Goal: Check status: Check status

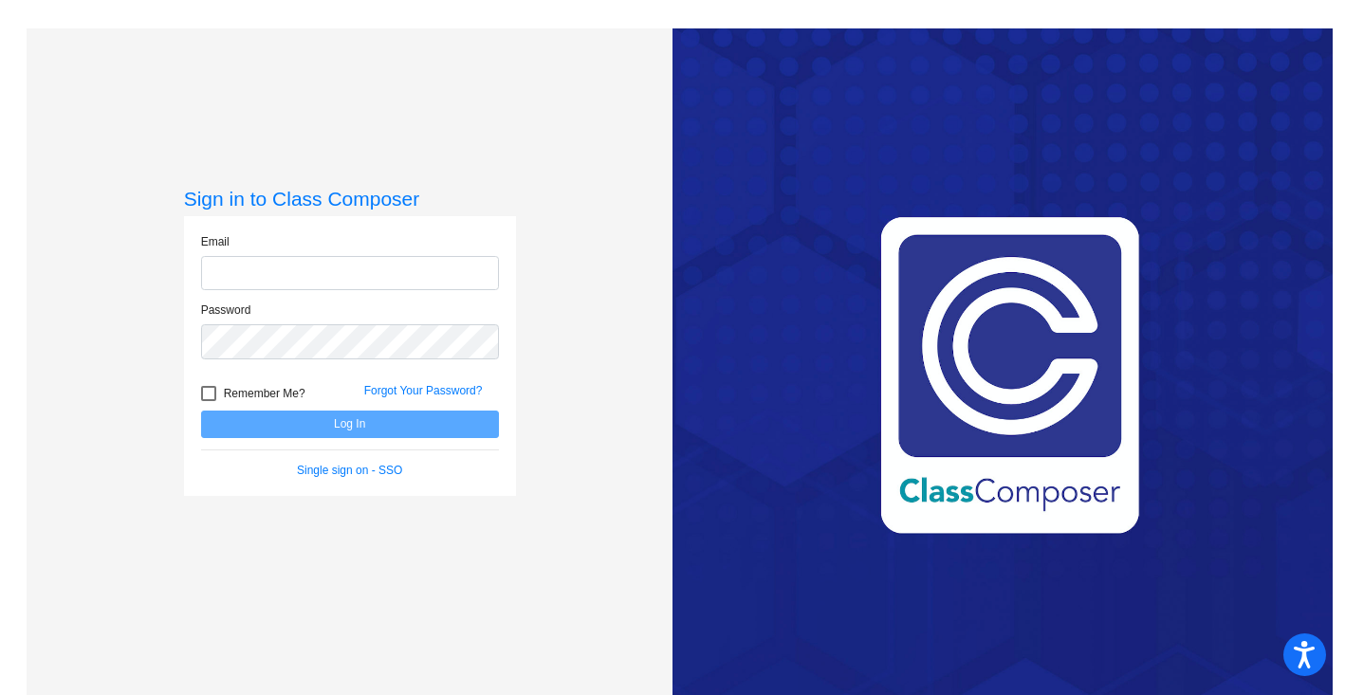
type input "[PERSON_NAME][EMAIL_ADDRESS][PERSON_NAME][DOMAIN_NAME]"
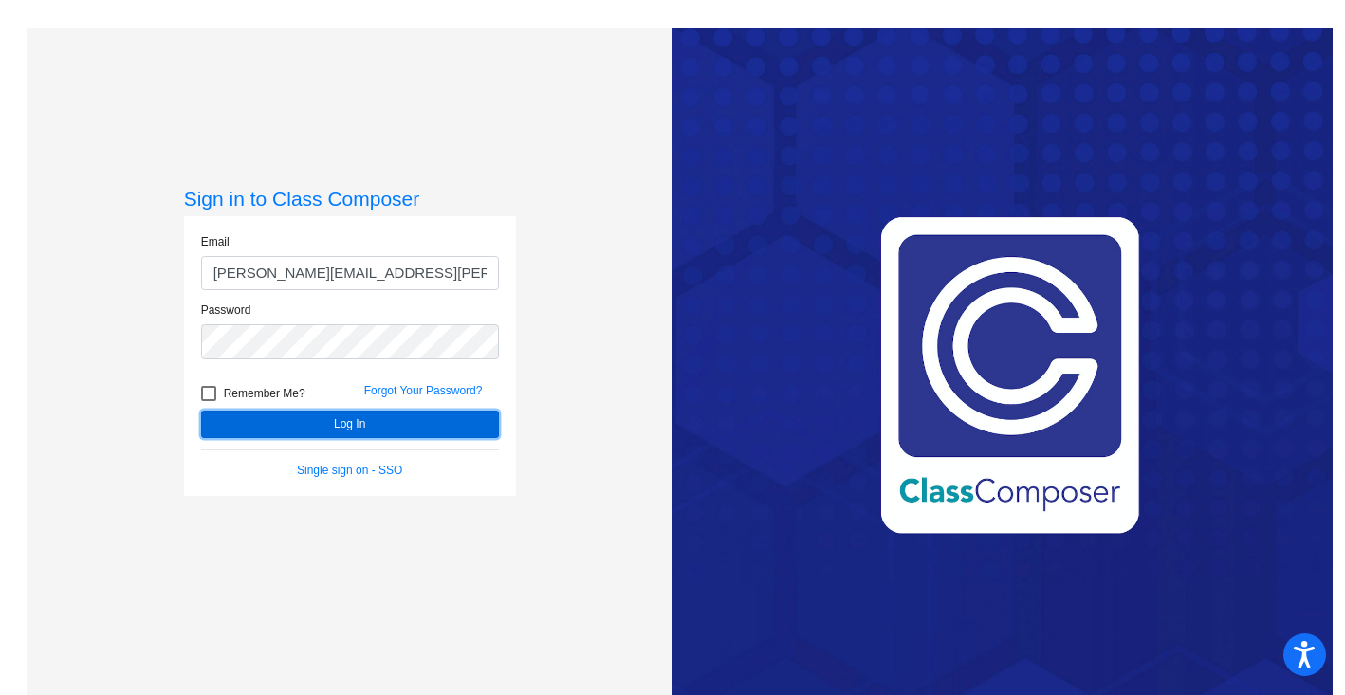
click at [358, 420] on button "Log In" at bounding box center [350, 425] width 298 height 28
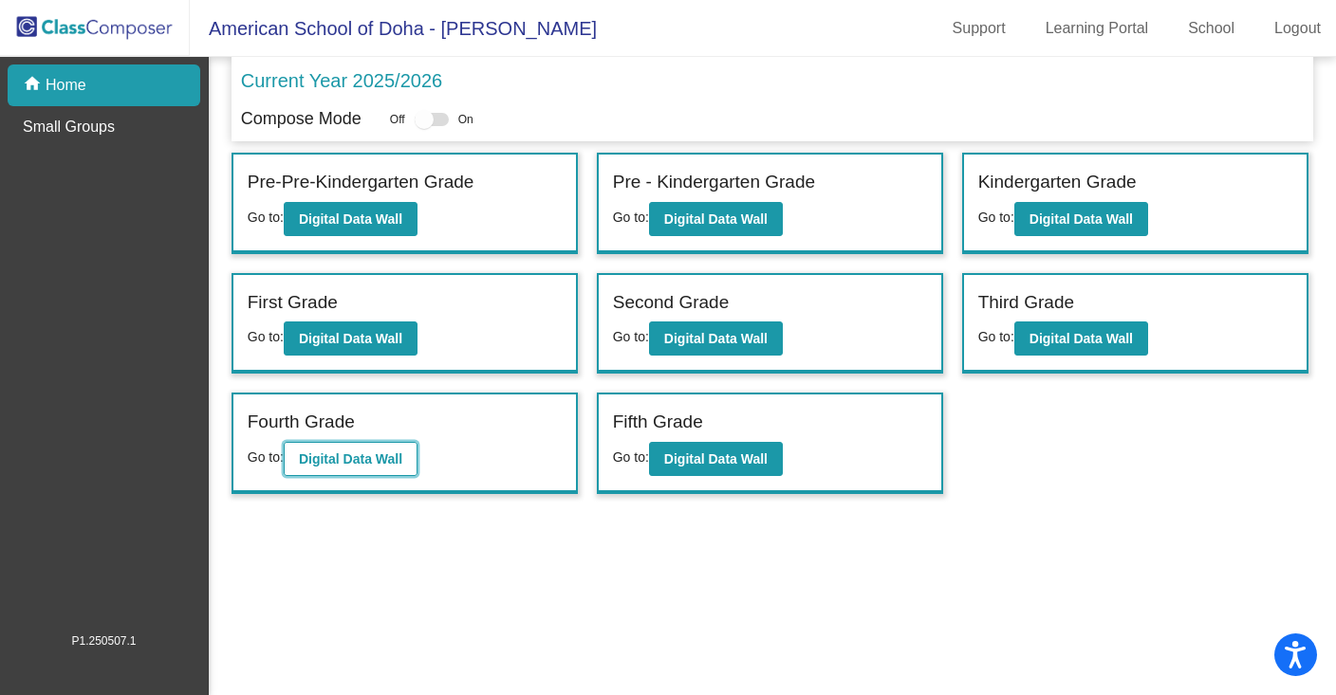
click at [325, 454] on b "Digital Data Wall" at bounding box center [350, 459] width 103 height 15
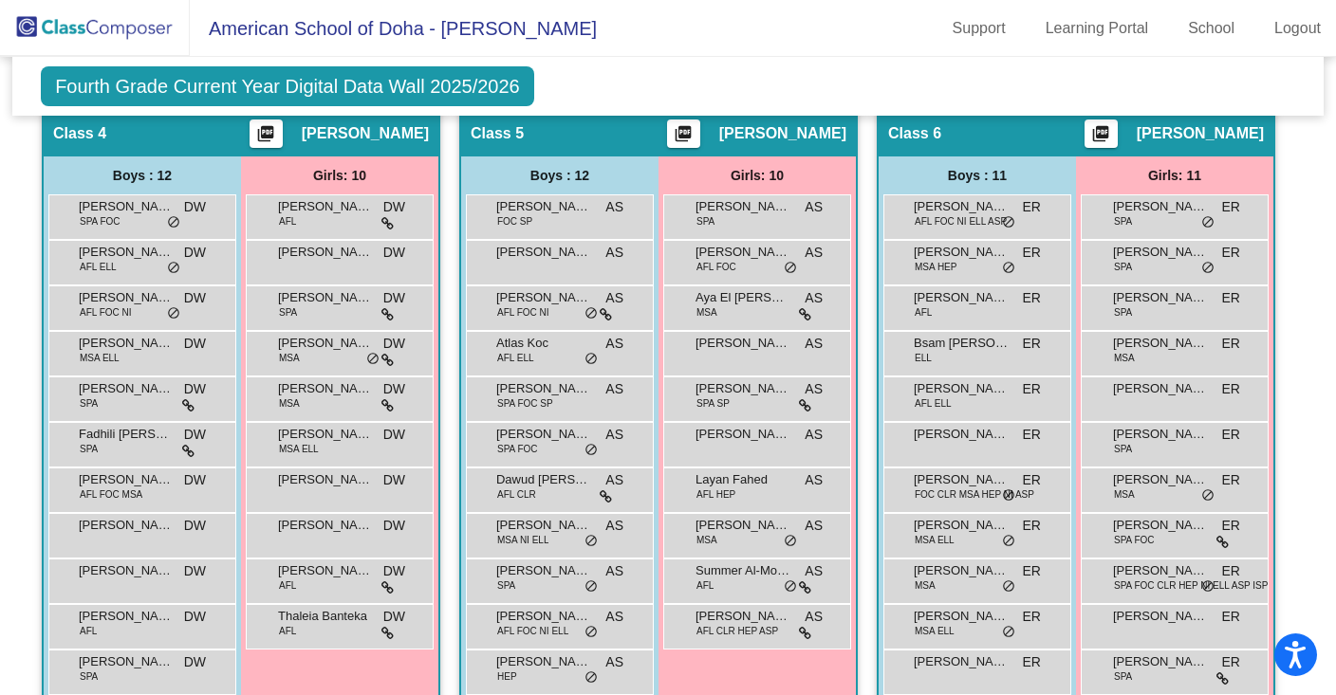
scroll to position [1230, 0]
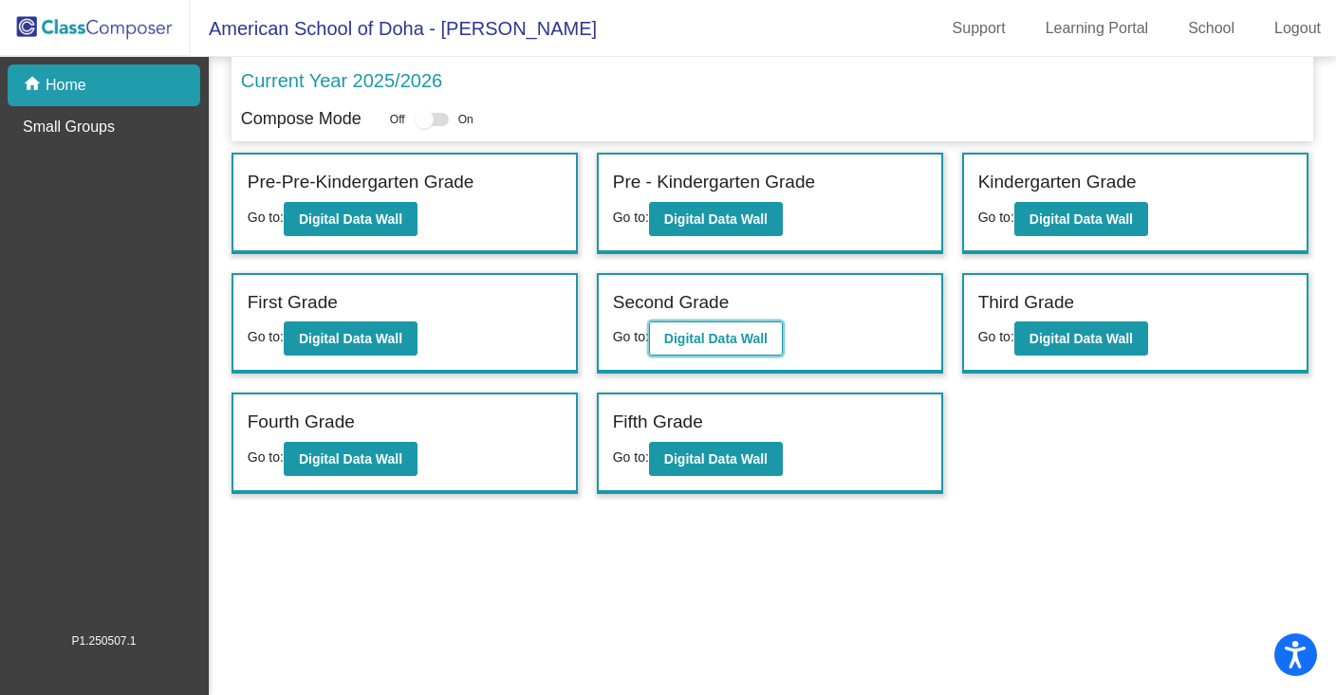
click at [692, 329] on button "Digital Data Wall" at bounding box center [716, 339] width 134 height 34
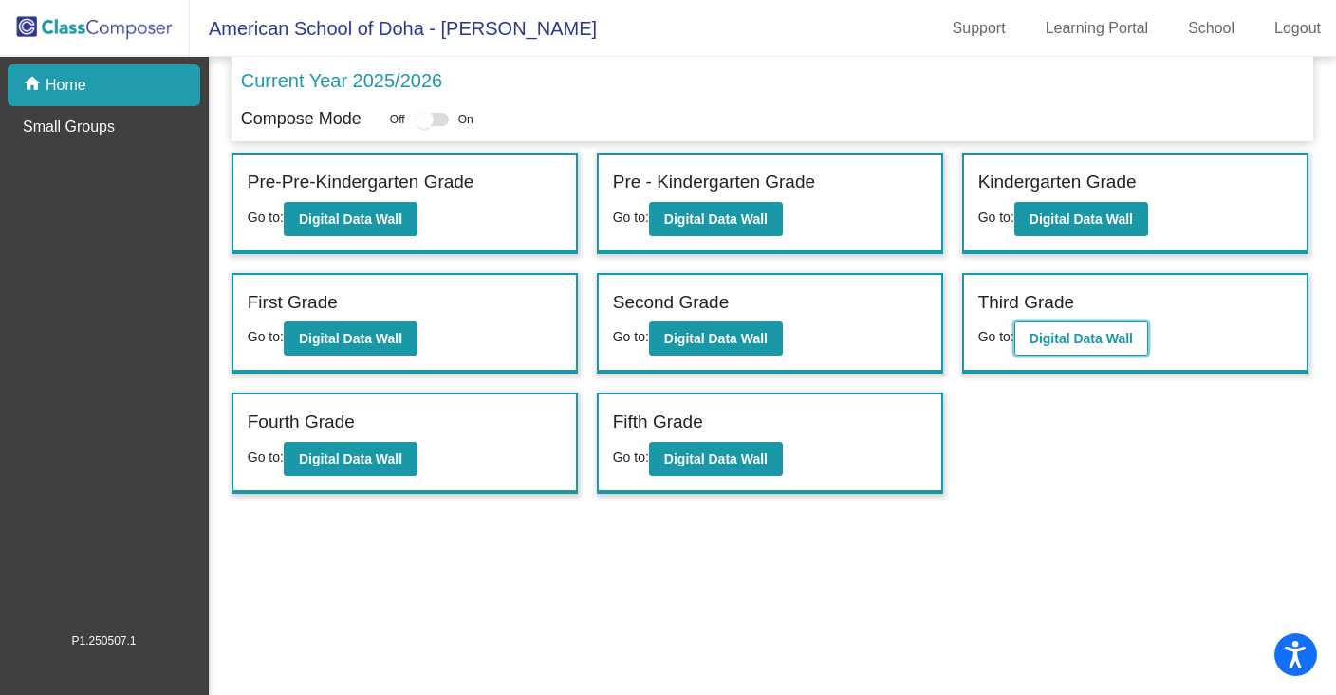
click at [1060, 324] on button "Digital Data Wall" at bounding box center [1081, 339] width 134 height 34
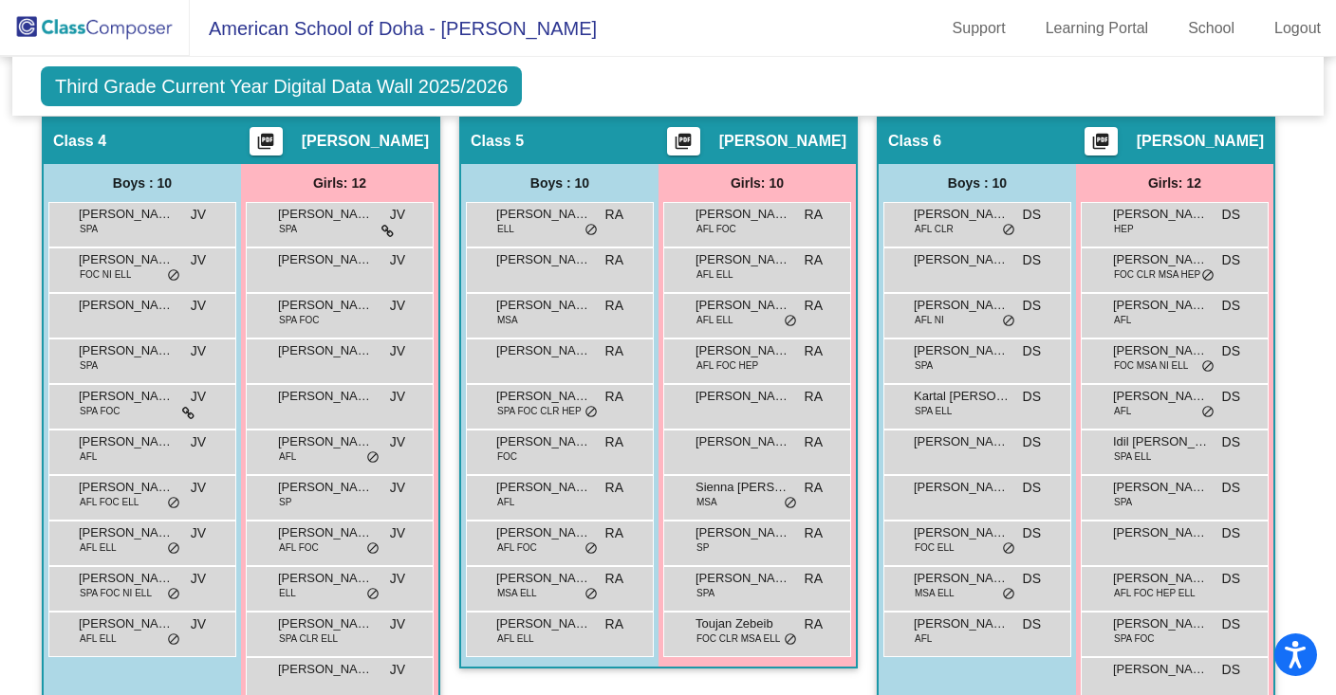
scroll to position [1068, 0]
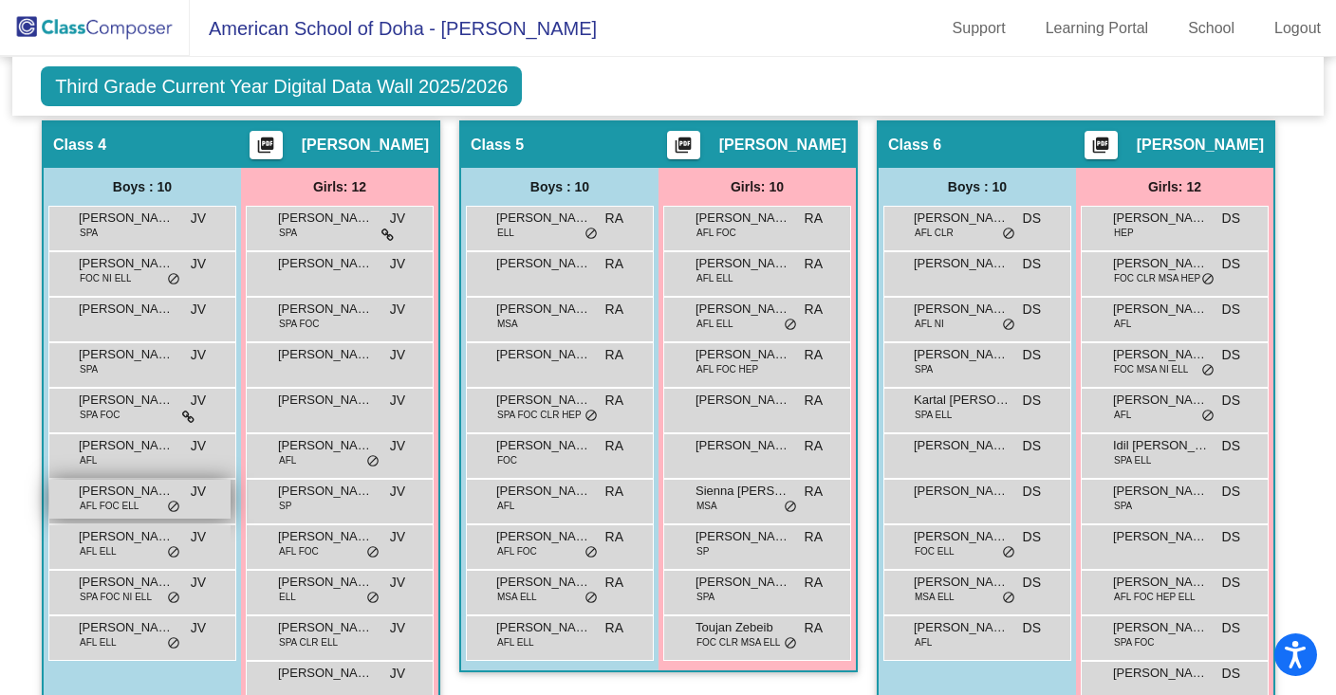
click at [150, 501] on div "[PERSON_NAME] AFL FOC [PERSON_NAME] lock do_not_disturb_alt" at bounding box center [139, 499] width 181 height 39
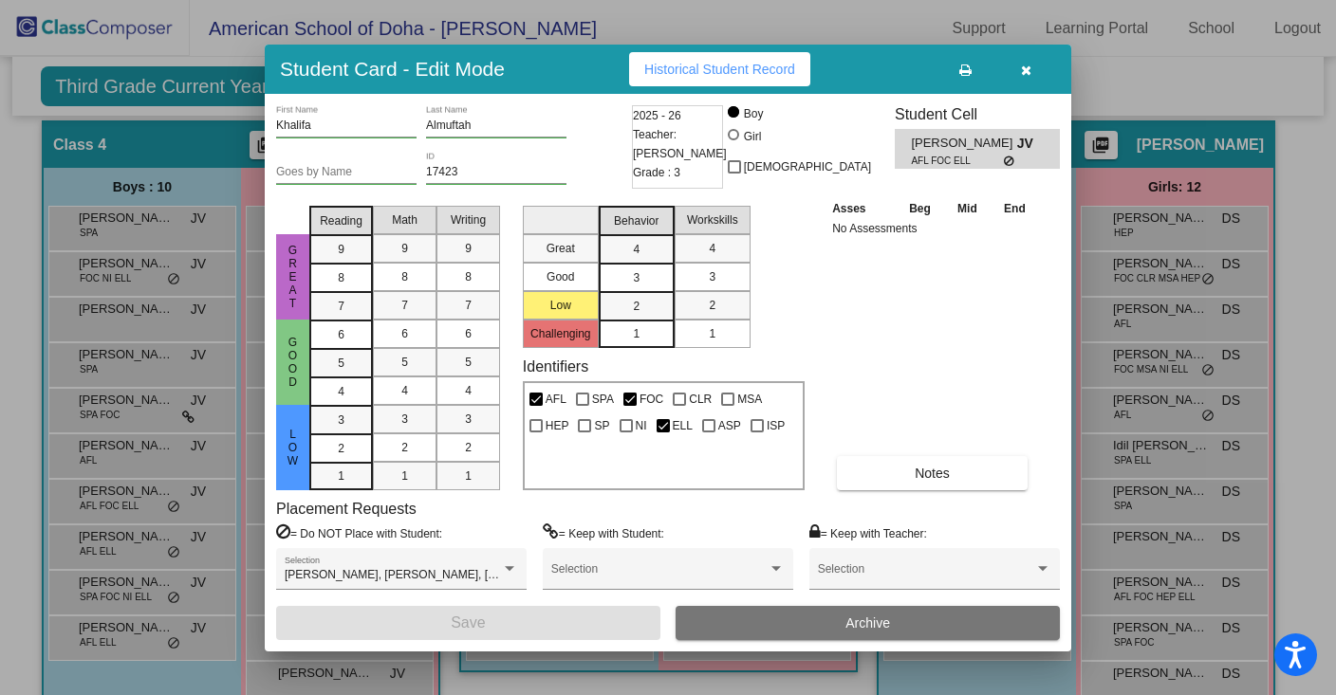
click at [1032, 70] on button "button" at bounding box center [1025, 69] width 61 height 34
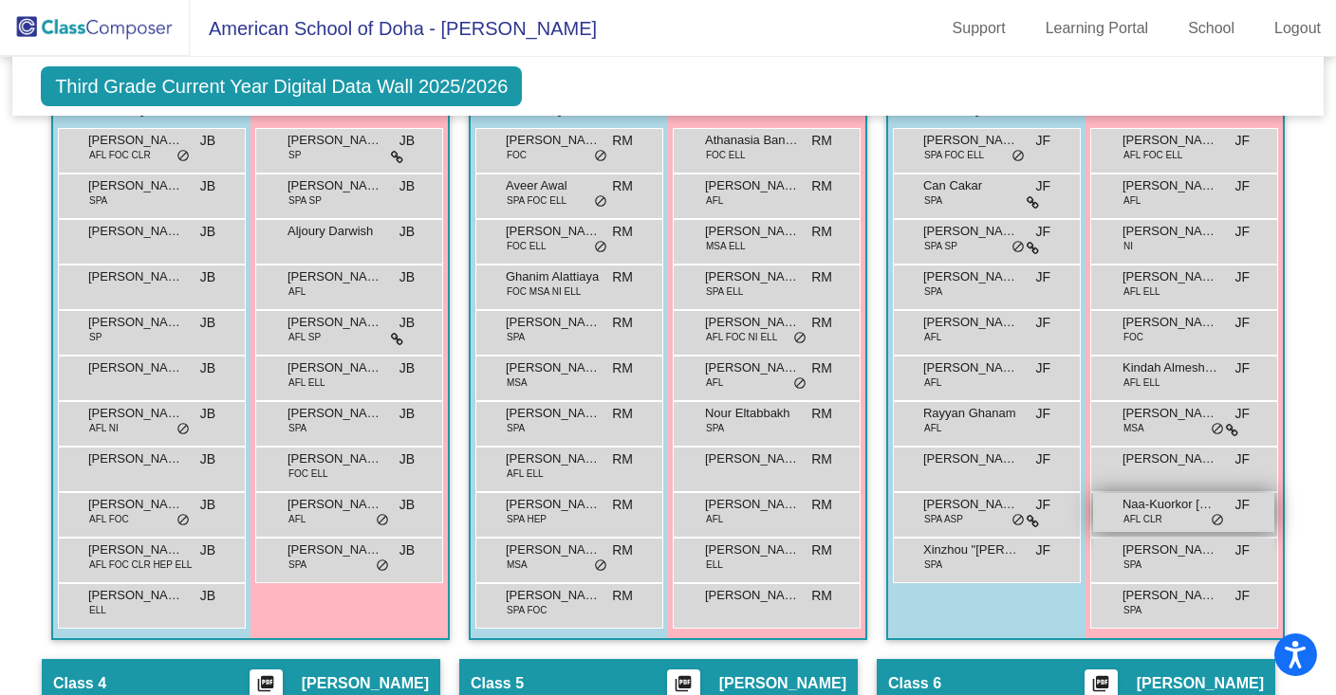
scroll to position [533, 0]
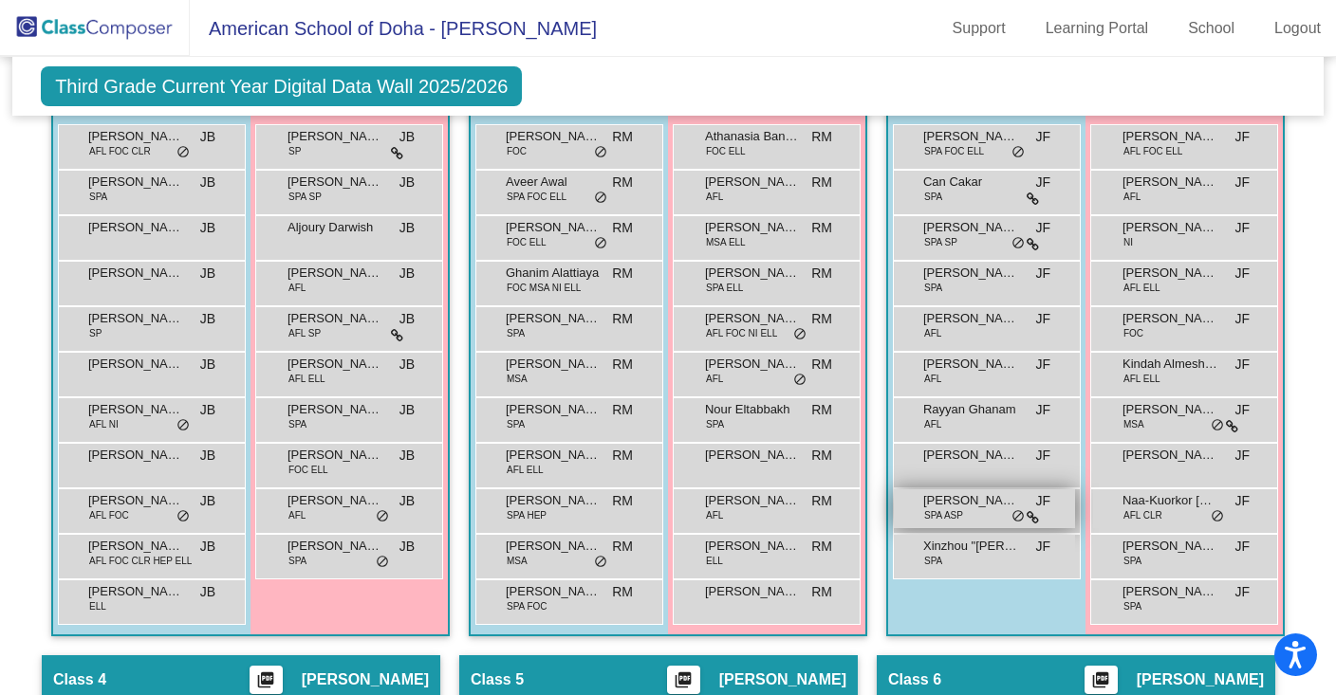
click at [952, 514] on span "SPA ASP" at bounding box center [943, 515] width 39 height 14
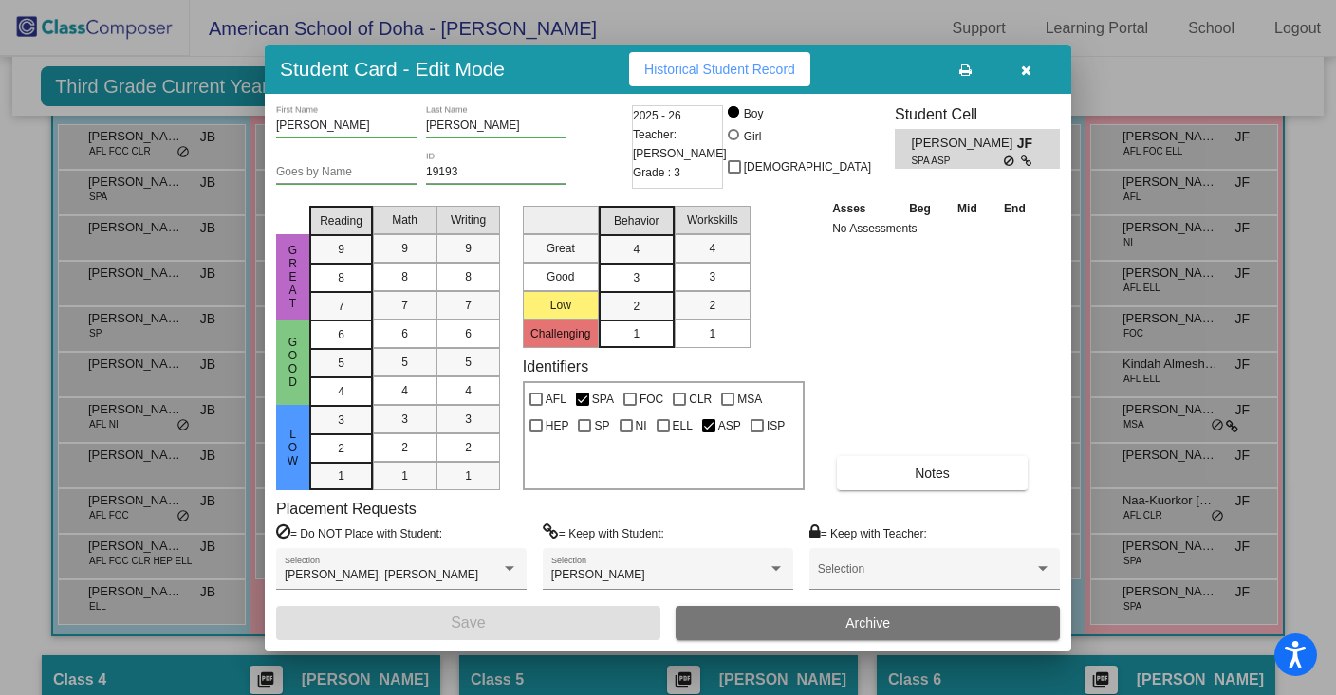
scroll to position [0, 0]
click at [1024, 70] on icon "button" at bounding box center [1026, 70] width 10 height 13
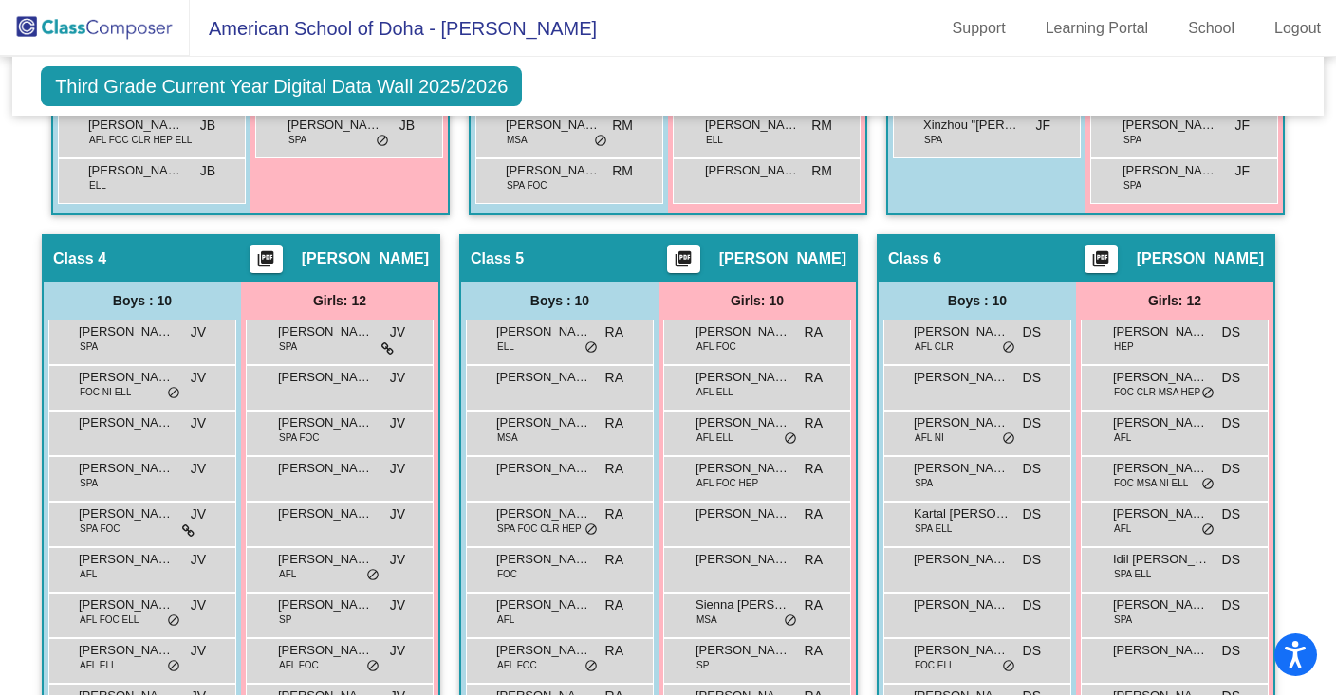
scroll to position [948, 0]
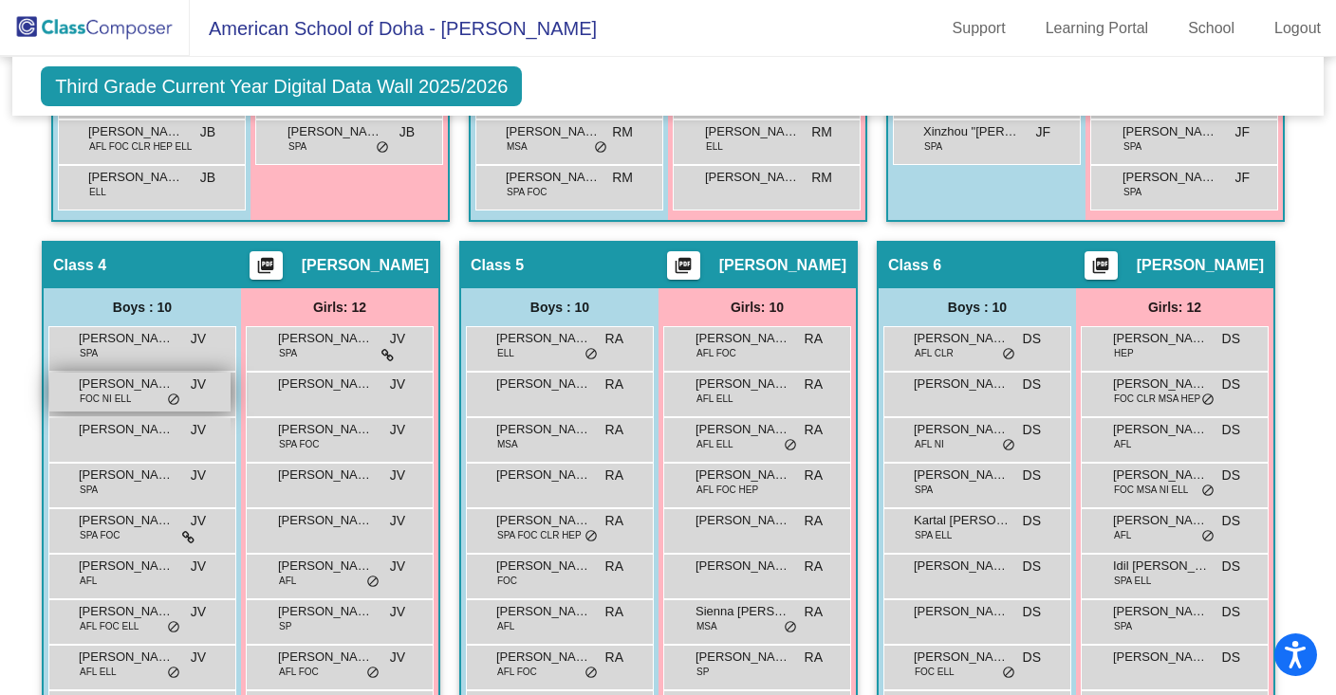
click at [140, 389] on span "[PERSON_NAME]" at bounding box center [126, 384] width 95 height 19
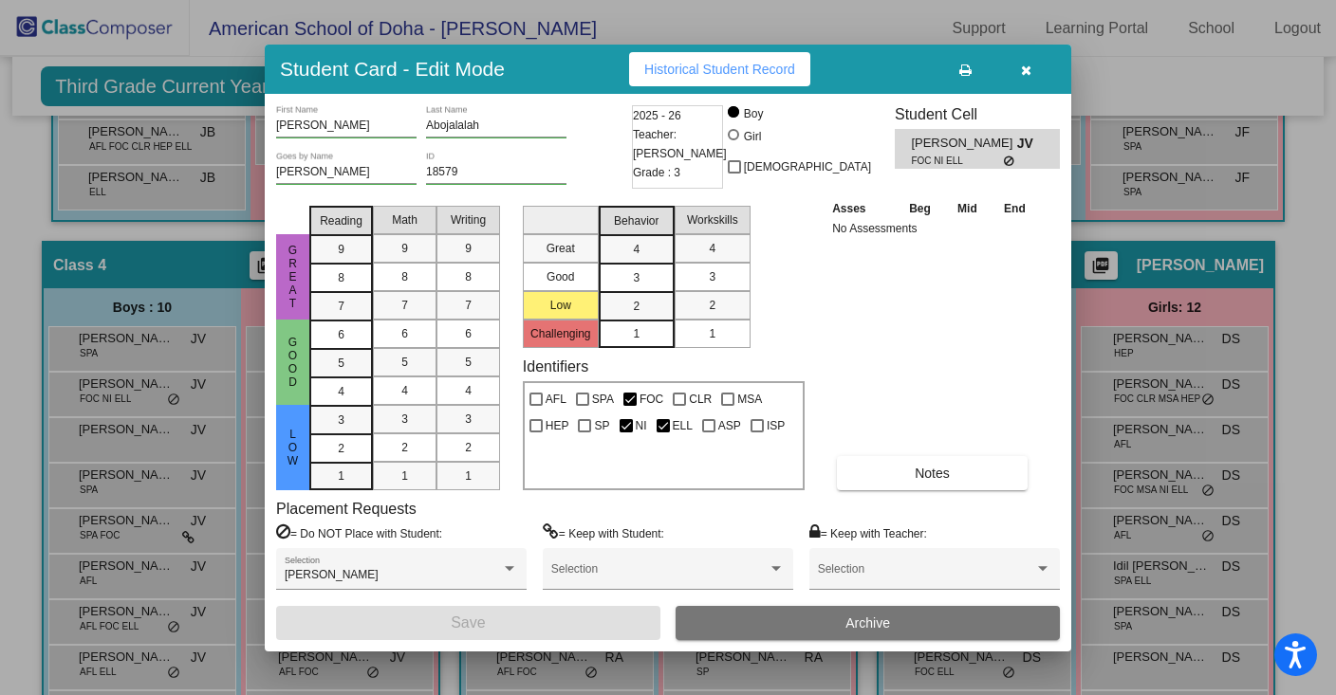
click at [1023, 64] on icon "button" at bounding box center [1026, 70] width 10 height 13
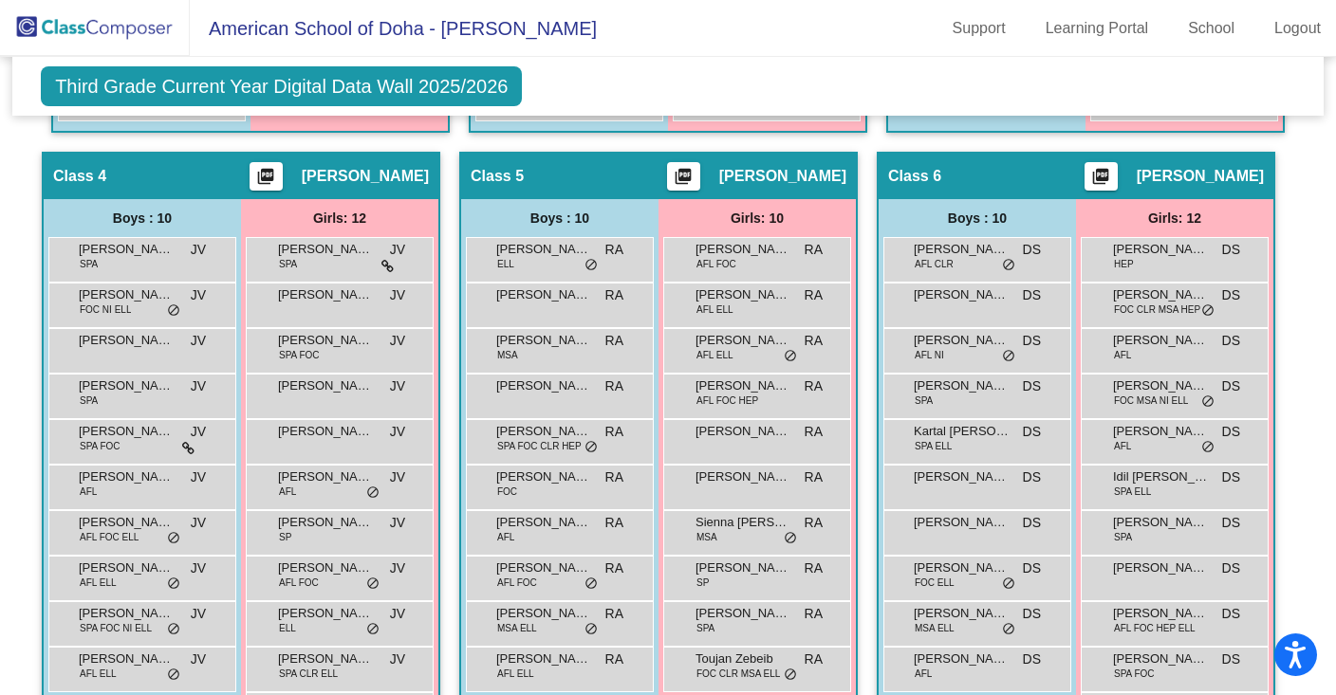
scroll to position [1034, 0]
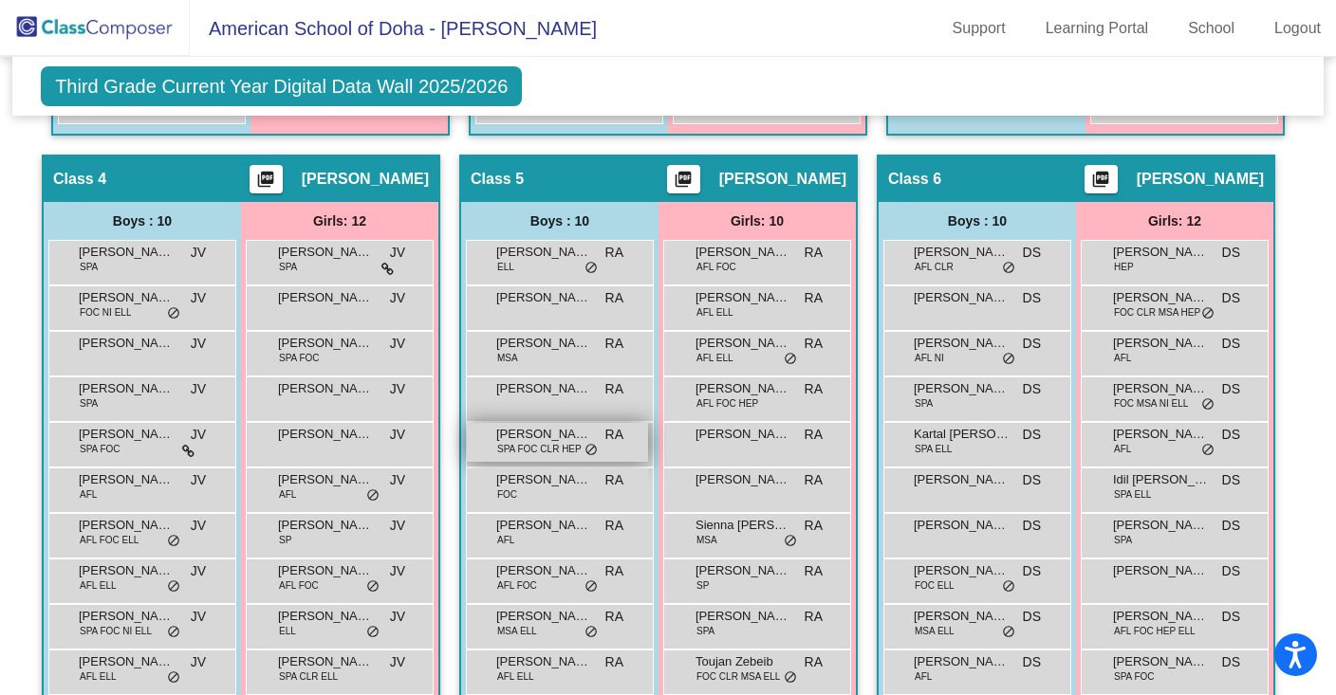
click at [551, 444] on span "SPA FOC CLR HEP" at bounding box center [539, 449] width 84 height 14
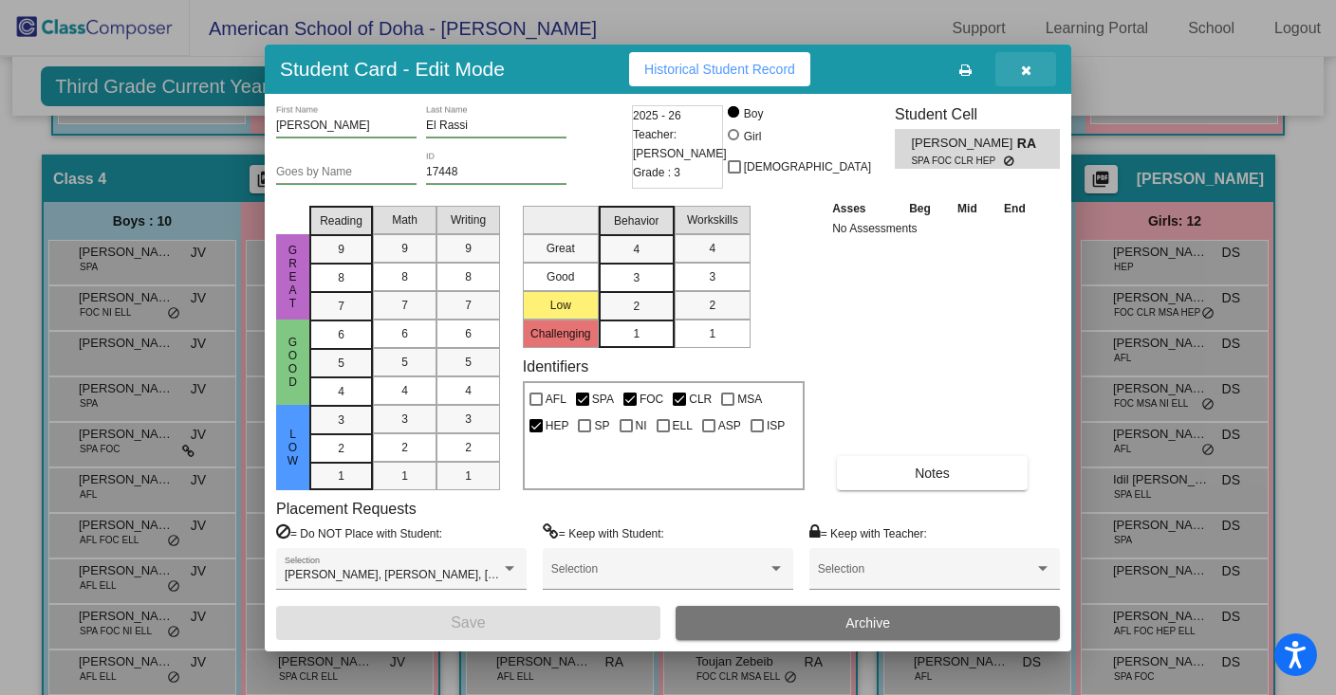
click at [1027, 67] on icon "button" at bounding box center [1026, 70] width 10 height 13
